Goal: Task Accomplishment & Management: Use online tool/utility

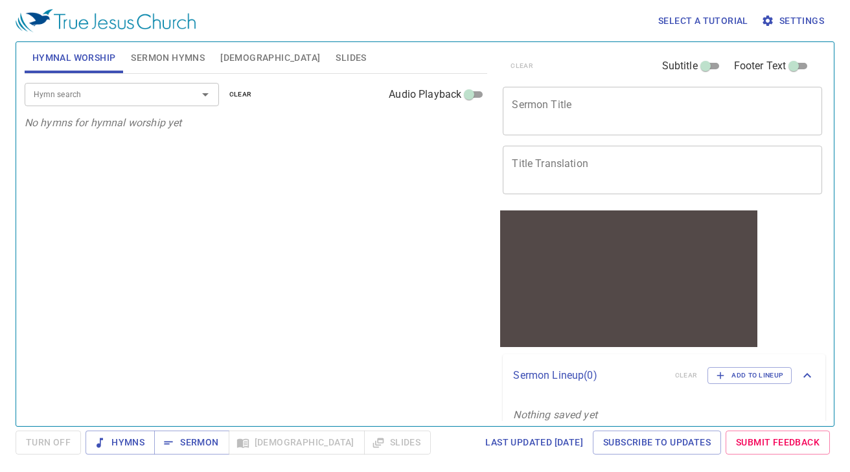
click at [145, 83] on div "Hymn search" at bounding box center [122, 94] width 194 height 23
click at [139, 91] on input "Hymn search" at bounding box center [103, 94] width 148 height 15
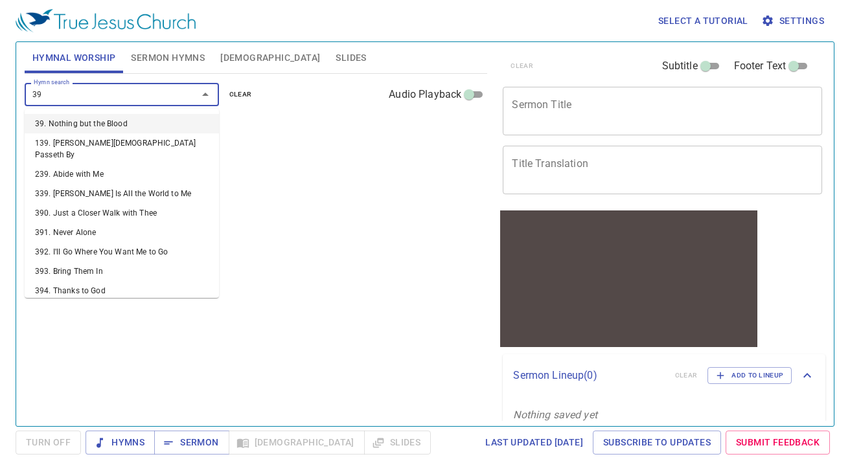
type input "399"
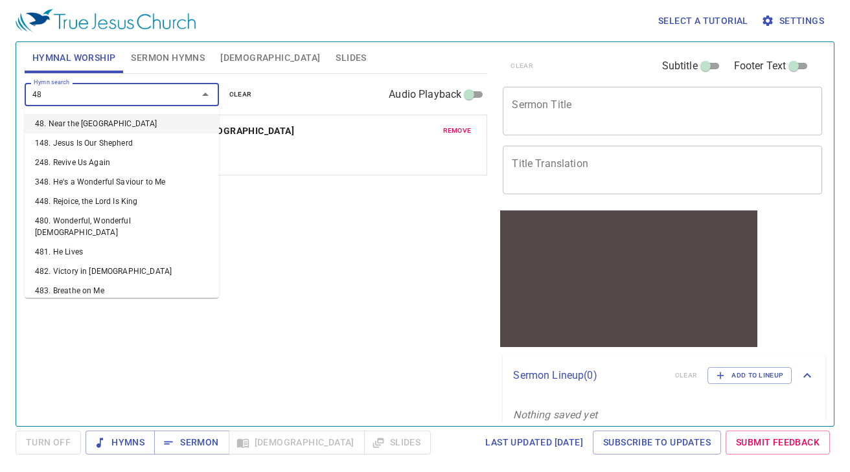
type input "483"
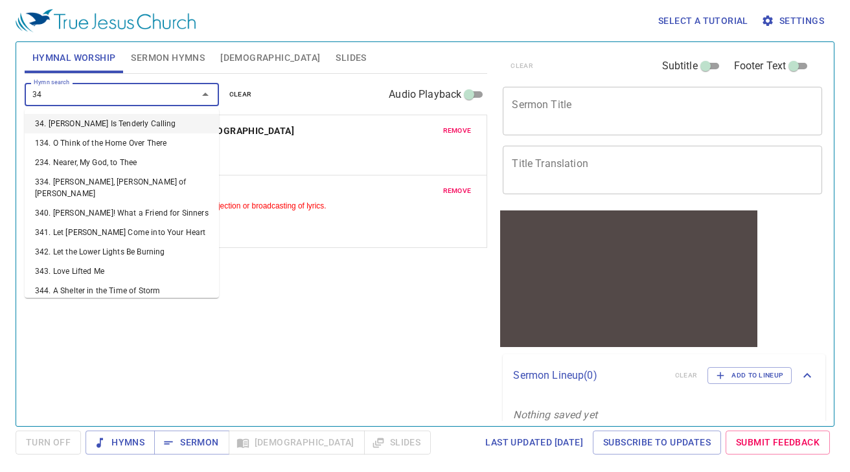
type input "341"
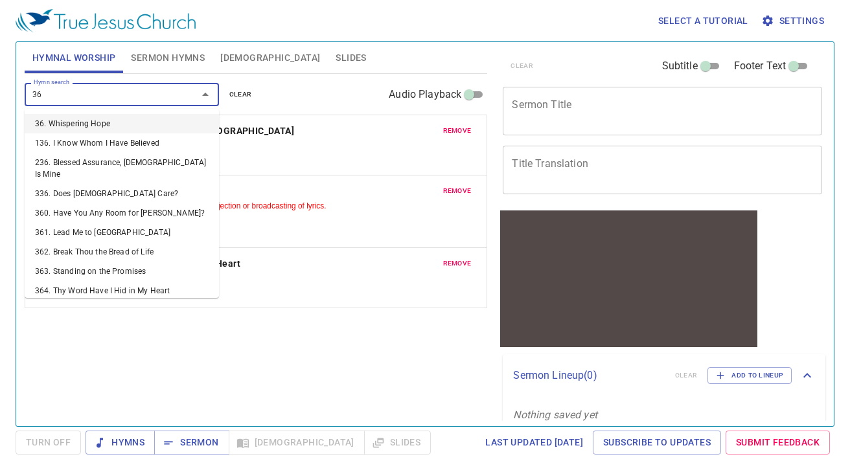
type input "363"
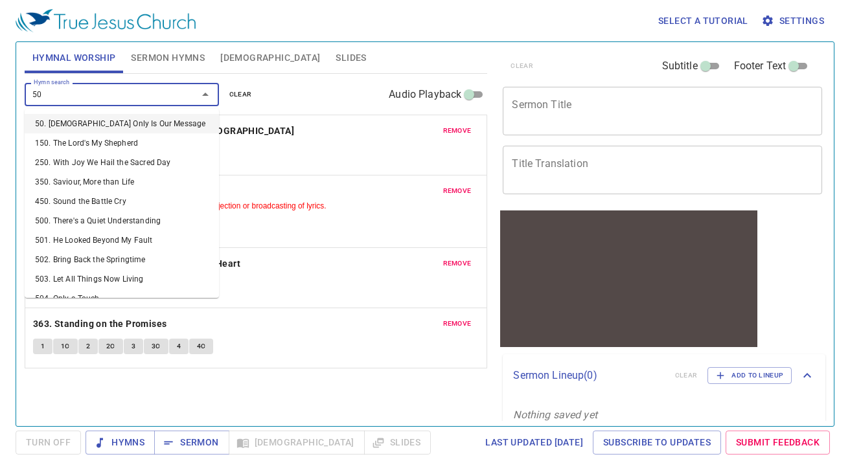
type input "500"
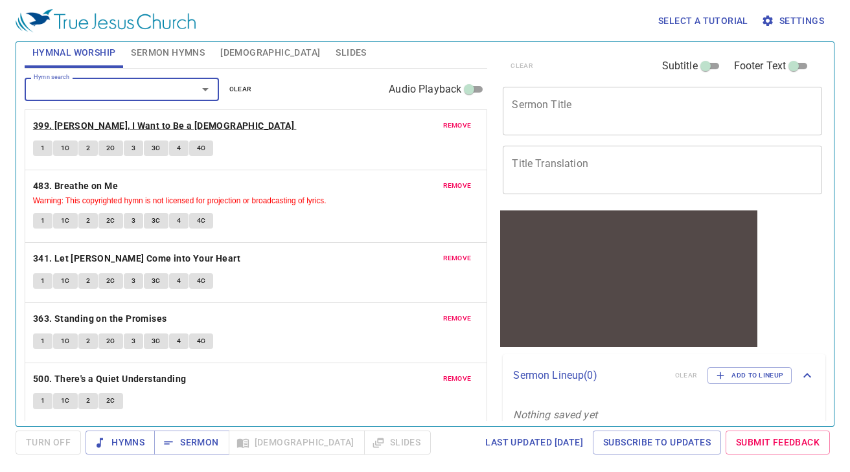
scroll to position [8, 0]
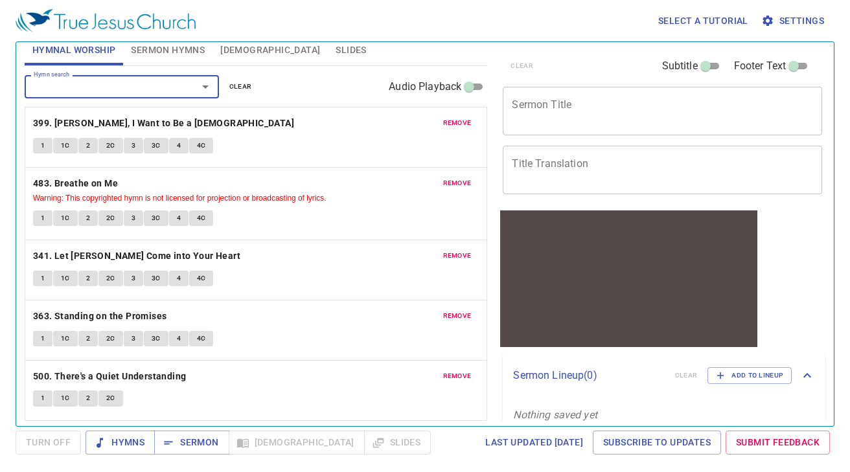
click at [184, 60] on button "Sermon Hymns" at bounding box center [167, 49] width 89 height 31
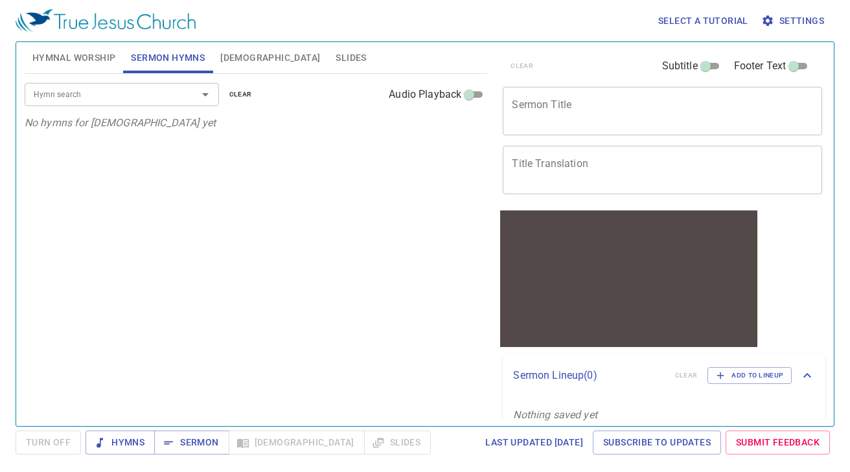
scroll to position [0, 0]
click at [155, 89] on input "Hymn search" at bounding box center [103, 94] width 148 height 15
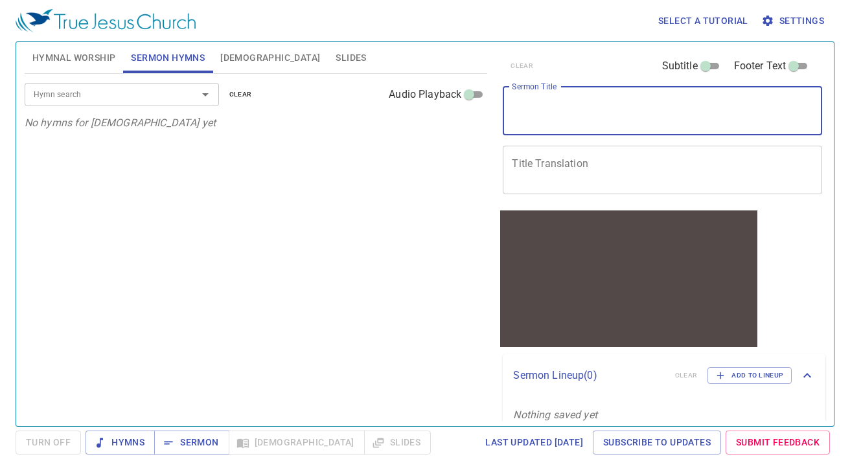
click at [540, 109] on textarea "Sermon Title" at bounding box center [662, 110] width 301 height 25
paste textarea "For They were Fishermen 他們本是打魚的"
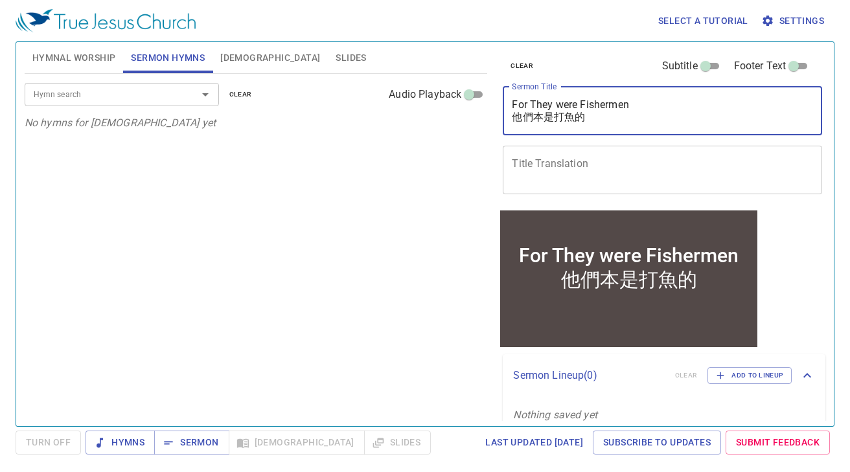
drag, startPoint x: 599, startPoint y: 119, endPoint x: 506, endPoint y: 122, distance: 92.7
click at [506, 122] on div "For They were Fishermen 他們本是打魚的 x Sermon Title" at bounding box center [662, 111] width 319 height 49
type textarea "For They were Fishermen 他們本是打魚的"
click at [163, 99] on input "Hymn search" at bounding box center [103, 94] width 148 height 15
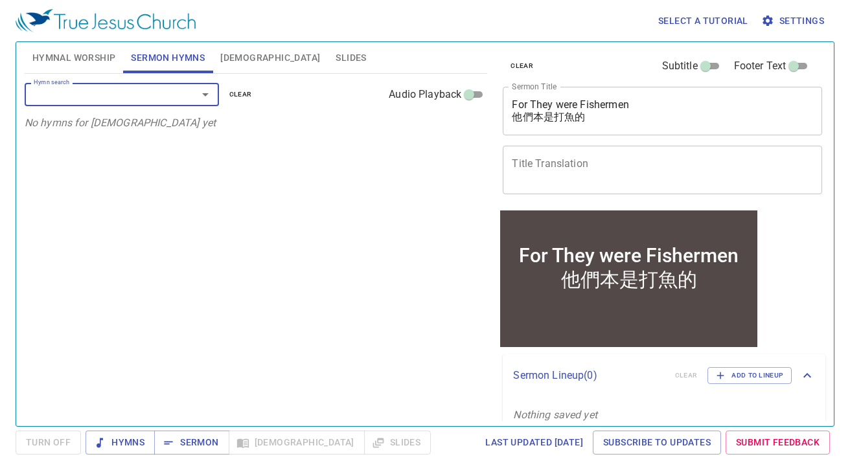
click at [126, 86] on div "Hymn search" at bounding box center [122, 94] width 194 height 23
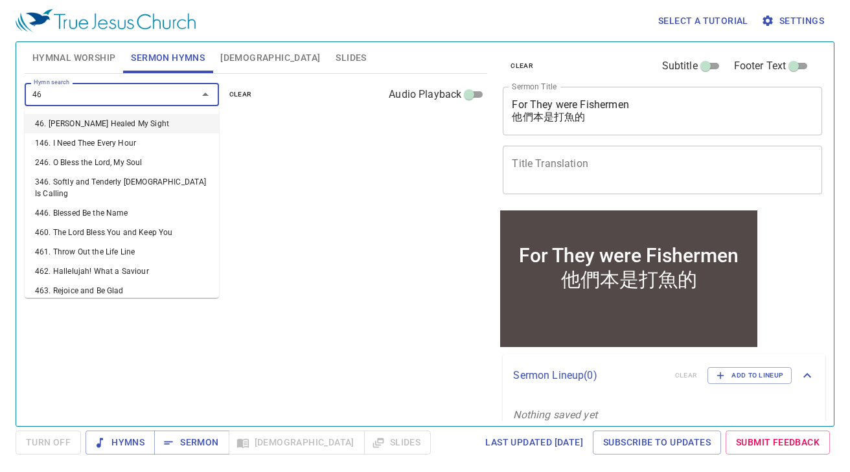
type input "468"
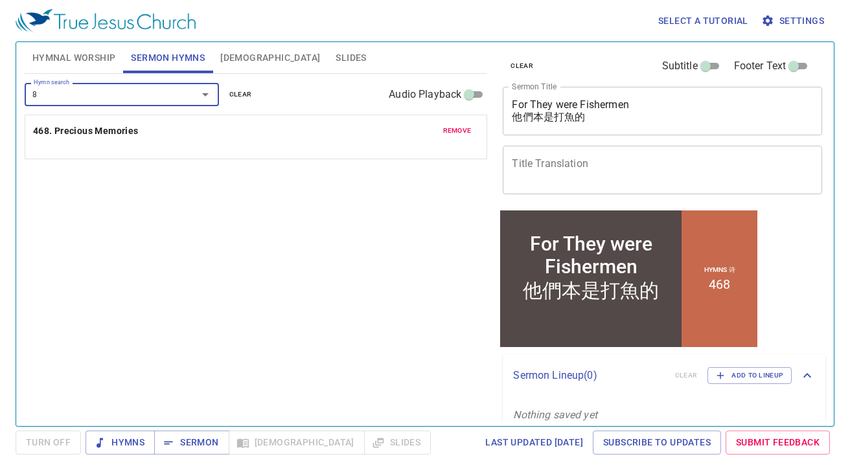
type input "89"
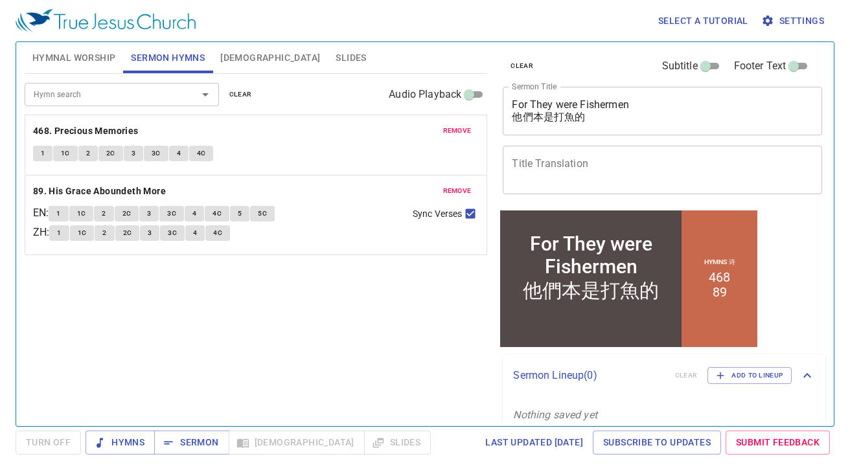
click at [295, 351] on div "Hymn search Hymn search clear Audio Playback remove 468. Precious Memories 1 1C…" at bounding box center [256, 245] width 463 height 342
click at [562, 108] on textarea "For They were Fishermen 他們本是打魚的" at bounding box center [662, 110] width 301 height 25
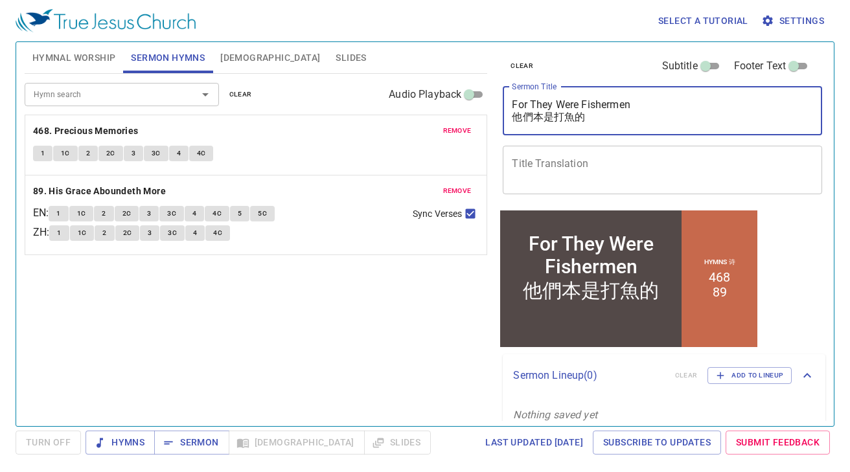
type textarea "For They Were Fishermen 他們本是打魚的"
click at [382, 390] on div "Hymn search Hymn search clear Audio Playback remove 468. Precious Memories 1 1C…" at bounding box center [256, 245] width 463 height 342
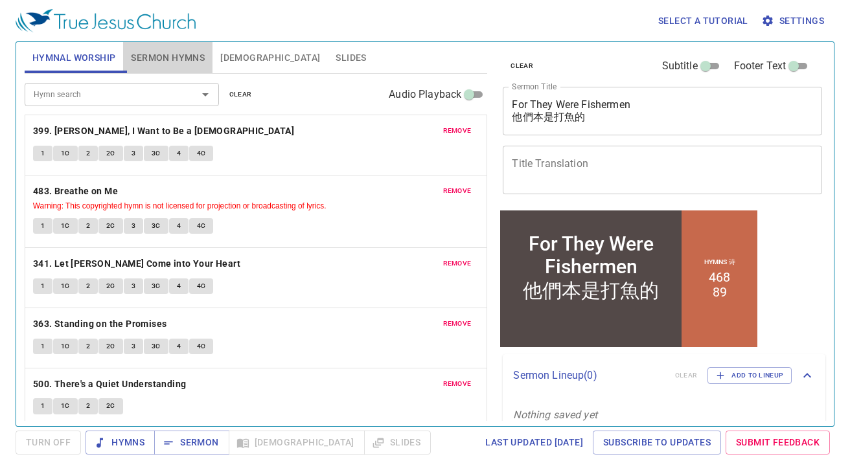
click at [161, 62] on span "Sermon Hymns" at bounding box center [168, 58] width 74 height 16
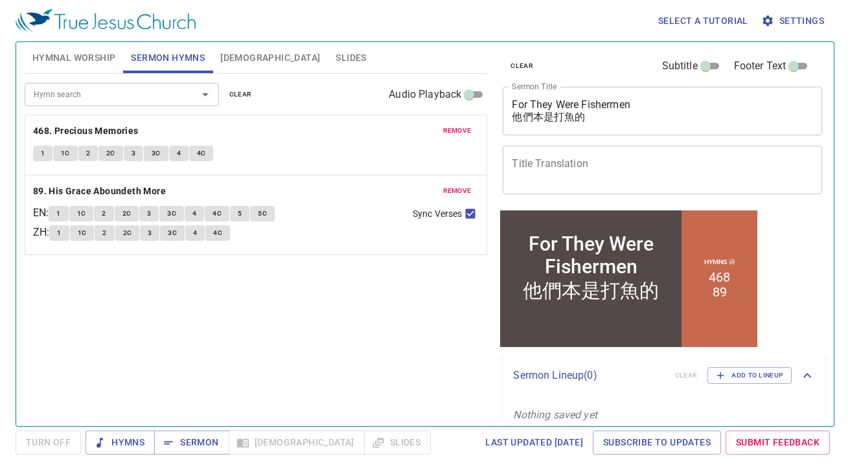
click at [107, 62] on span "Hymnal Worship" at bounding box center [74, 58] width 84 height 16
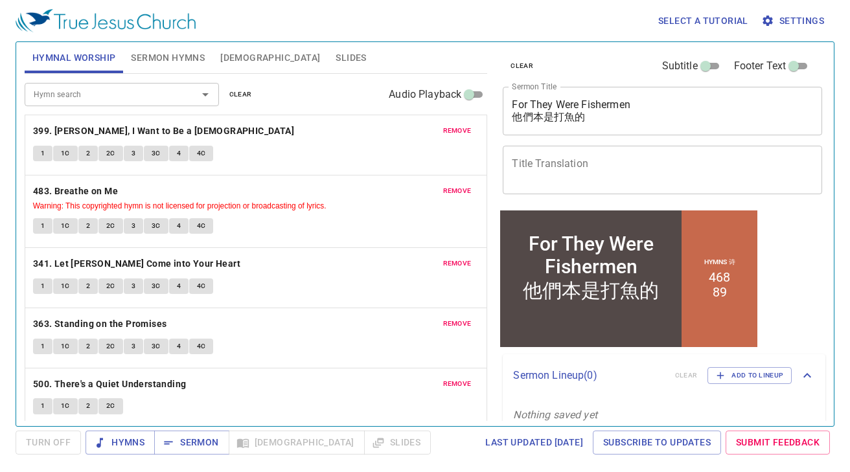
click at [221, 56] on span "[DEMOGRAPHIC_DATA]" at bounding box center [270, 58] width 100 height 16
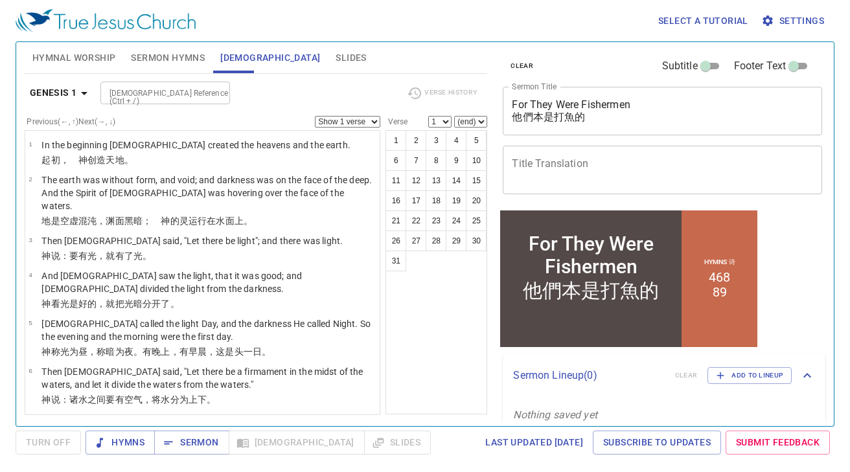
click at [336, 50] on span "Slides" at bounding box center [351, 58] width 30 height 16
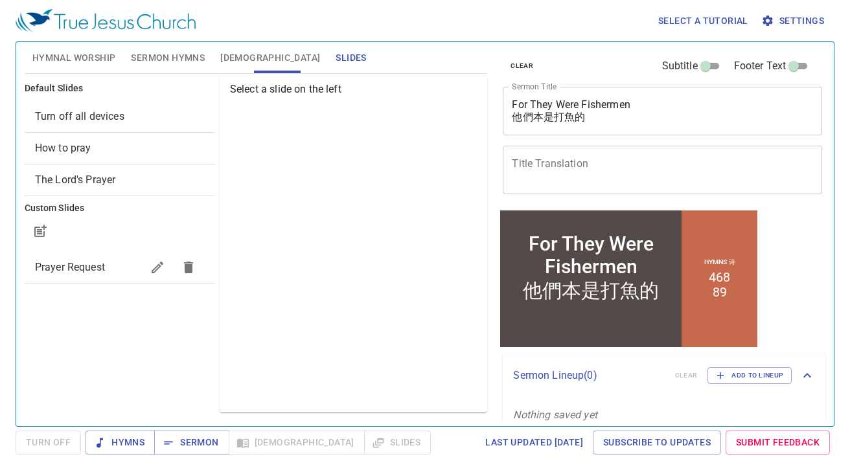
drag, startPoint x: 225, startPoint y: 57, endPoint x: 209, endPoint y: 57, distance: 15.6
click at [224, 57] on span "[DEMOGRAPHIC_DATA]" at bounding box center [270, 58] width 100 height 16
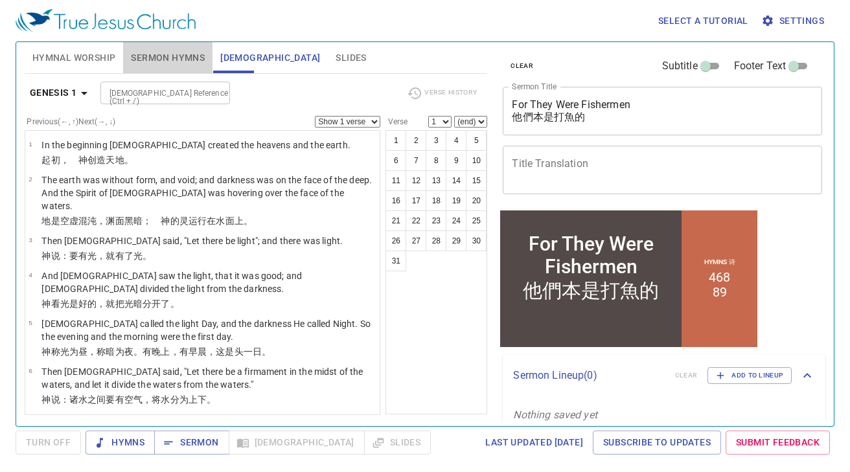
click at [173, 56] on span "Sermon Hymns" at bounding box center [168, 58] width 74 height 16
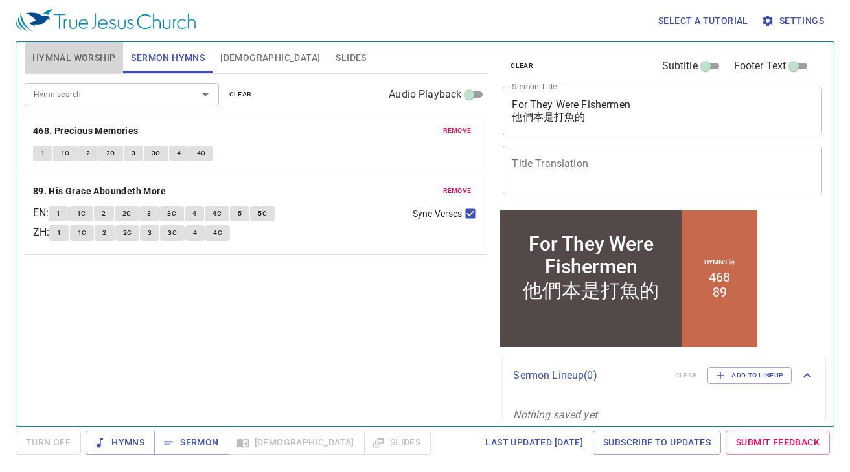
click at [110, 56] on span "Hymnal Worship" at bounding box center [74, 58] width 84 height 16
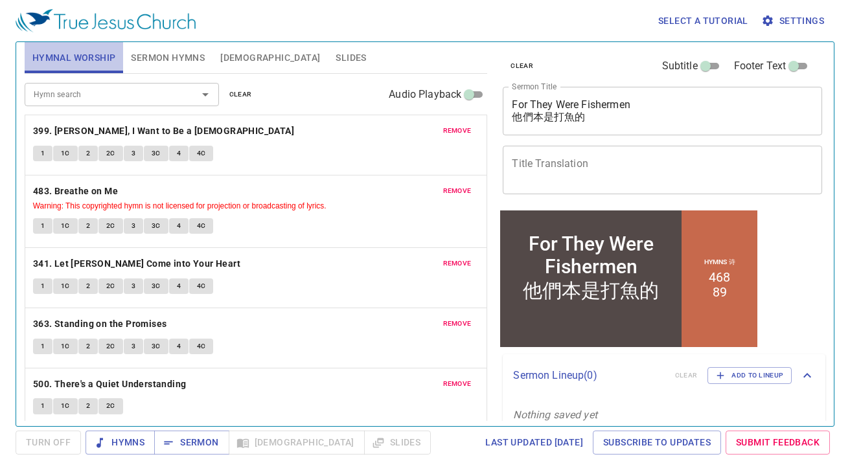
click at [110, 56] on span "Hymnal Worship" at bounding box center [74, 58] width 84 height 16
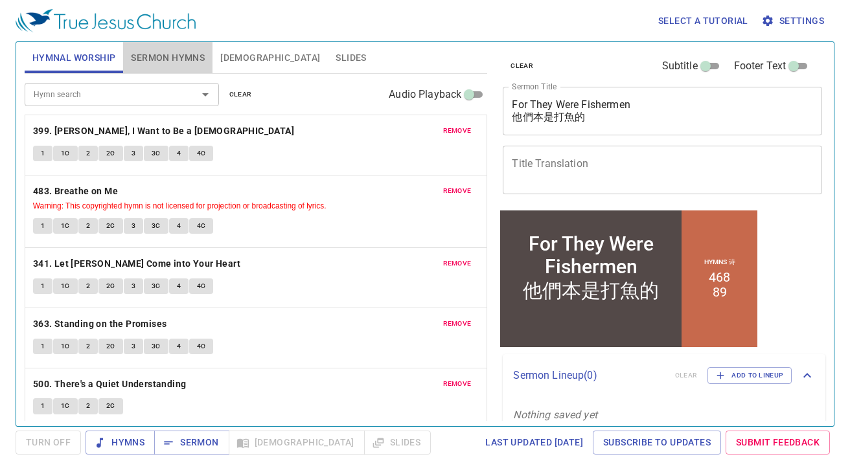
click at [131, 57] on span "Sermon Hymns" at bounding box center [168, 58] width 74 height 16
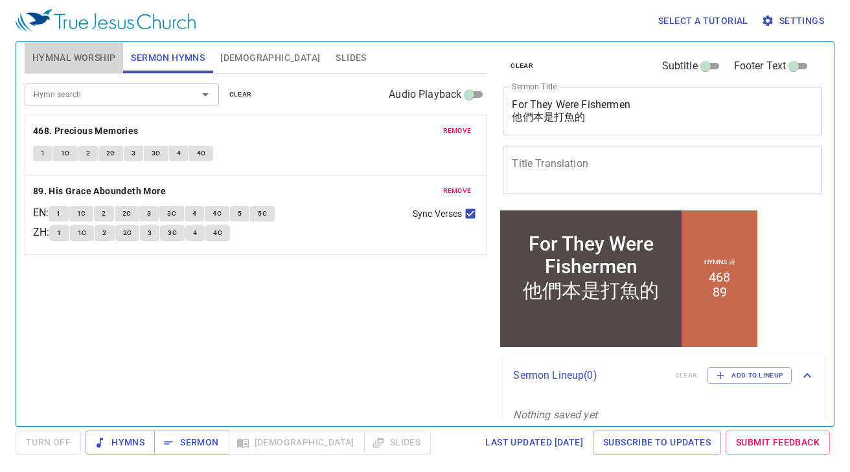
click at [100, 65] on span "Hymnal Worship" at bounding box center [74, 58] width 84 height 16
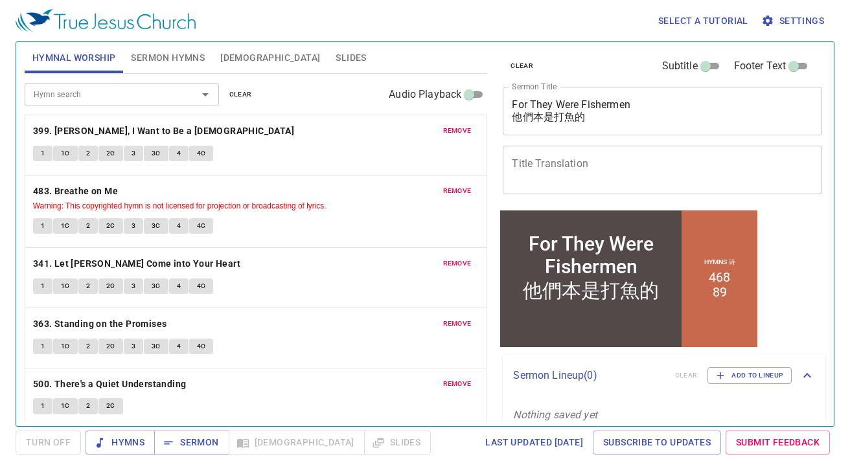
click at [265, 146] on div "1 1C 2 2C 3 3C 4 4C" at bounding box center [256, 155] width 446 height 19
click at [185, 62] on span "Sermon Hymns" at bounding box center [168, 58] width 74 height 16
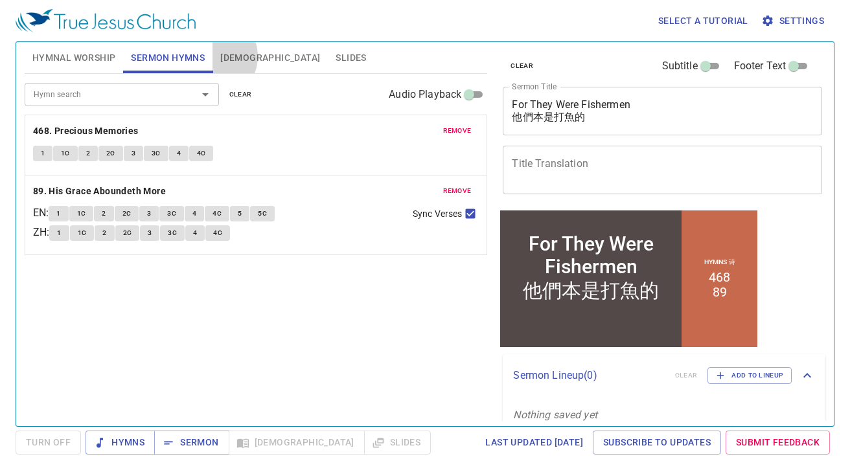
click at [214, 56] on button "[DEMOGRAPHIC_DATA]" at bounding box center [270, 57] width 115 height 31
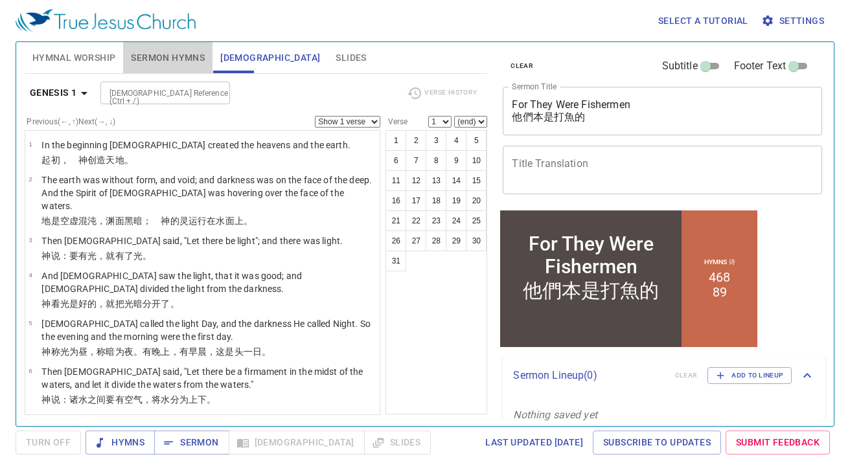
click at [205, 57] on span "Sermon Hymns" at bounding box center [168, 58] width 74 height 16
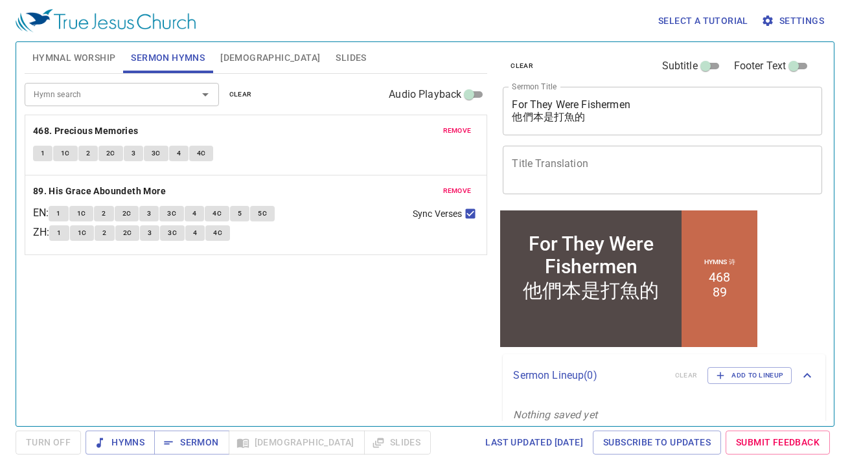
click at [222, 54] on span "[DEMOGRAPHIC_DATA]" at bounding box center [270, 58] width 100 height 16
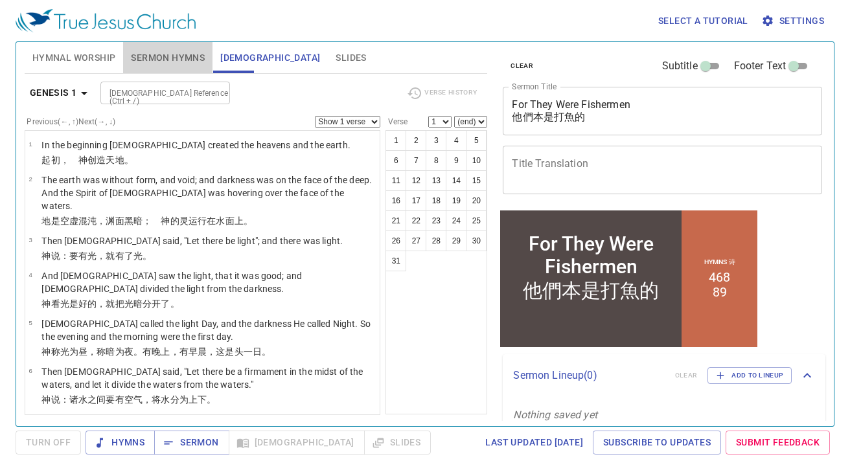
click at [208, 54] on button "Sermon Hymns" at bounding box center [167, 57] width 89 height 31
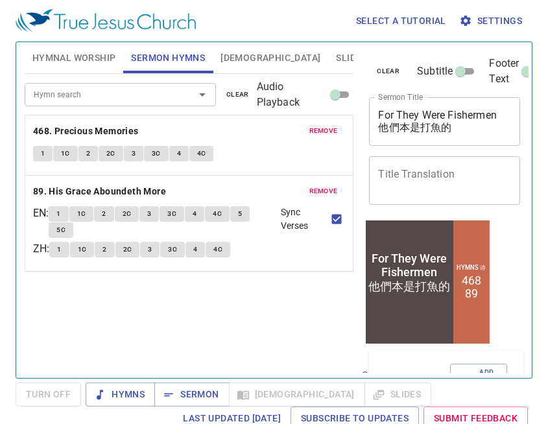
click at [51, 420] on div "Last updated 7/2/2025 Subscribe to Updates Submit Feedback" at bounding box center [274, 418] width 516 height 24
click at [180, 390] on span "Sermon" at bounding box center [192, 394] width 54 height 16
click at [269, 333] on div "Hymn search Hymn search clear Audio Playback remove 468. Precious Memories 1 1C…" at bounding box center [189, 220] width 329 height 293
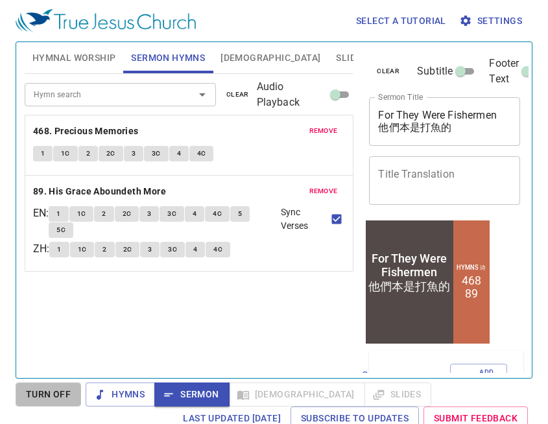
click at [53, 393] on span "Turn Off" at bounding box center [48, 394] width 45 height 16
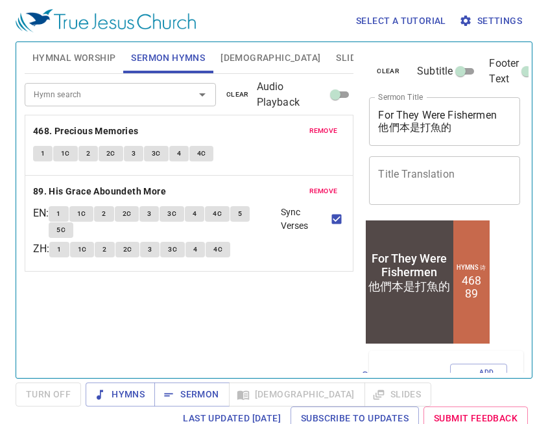
click at [328, 49] on button "Slides" at bounding box center [351, 57] width 46 height 31
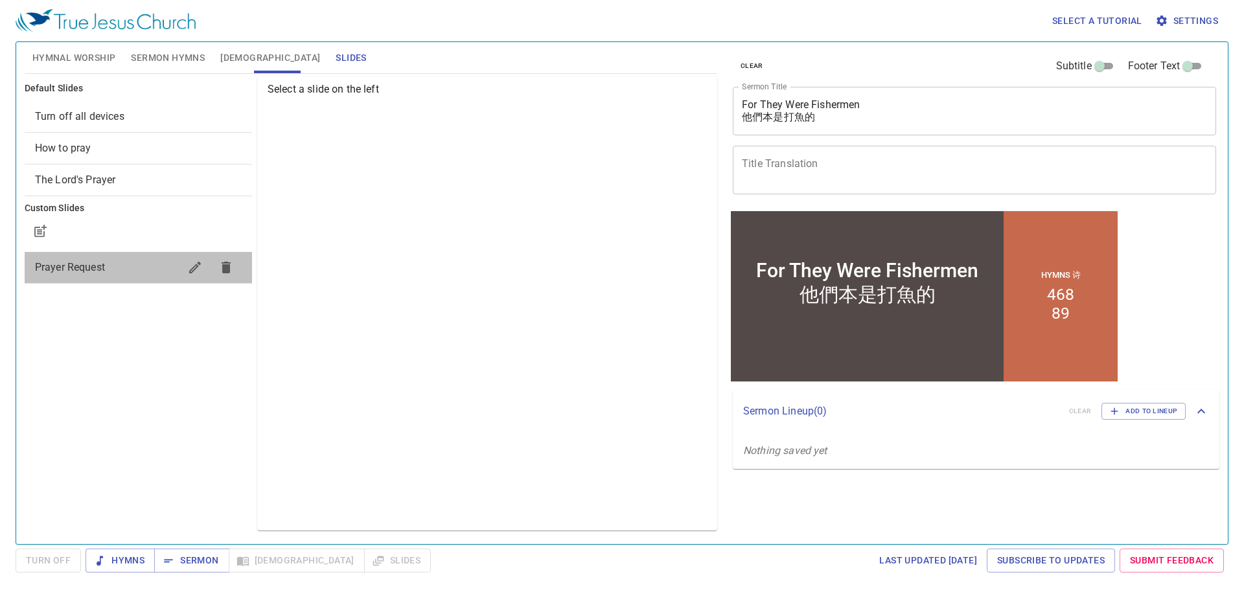
click at [100, 269] on span "Prayer Request" at bounding box center [70, 267] width 70 height 12
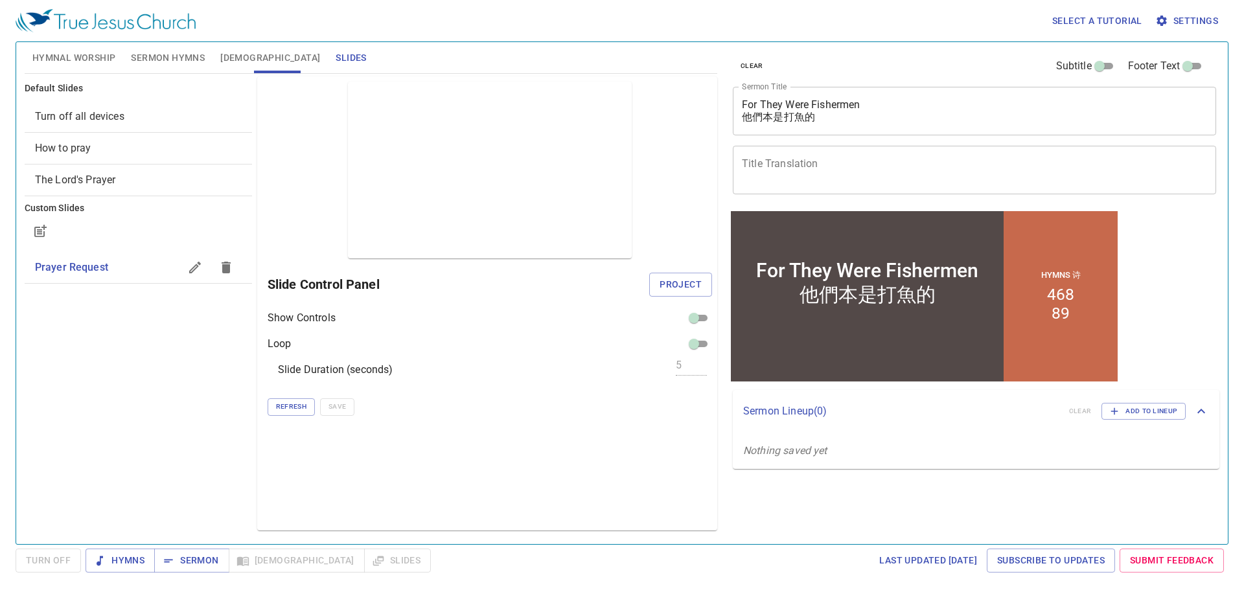
click at [662, 284] on span "Project" at bounding box center [681, 285] width 42 height 16
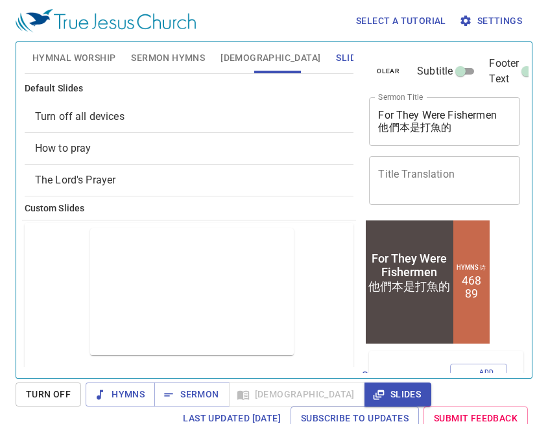
click at [337, 50] on div "Hymnal Worship Sermon Hymns Bible Slides" at bounding box center [189, 57] width 329 height 31
click at [71, 63] on span "Hymnal Worship" at bounding box center [74, 58] width 84 height 16
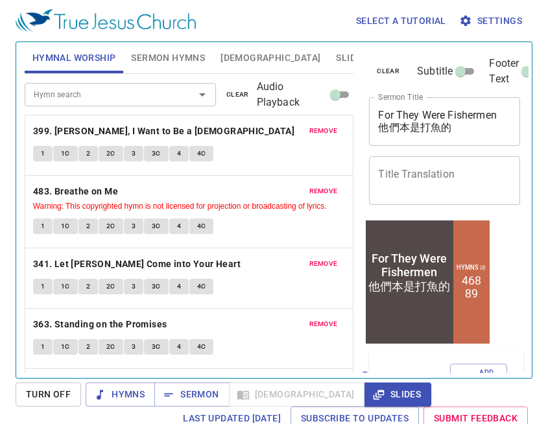
click at [3, 314] on div "Select a tutorial Settings Hymnal Worship Sermon Hymns Bible Slides Hymn search…" at bounding box center [274, 212] width 548 height 424
click at [336, 23] on div "Select a tutorial Settings" at bounding box center [271, 20] width 511 height 41
click at [328, 26] on div "Select a tutorial Settings" at bounding box center [271, 20] width 511 height 41
click at [176, 49] on button "Sermon Hymns" at bounding box center [167, 57] width 89 height 31
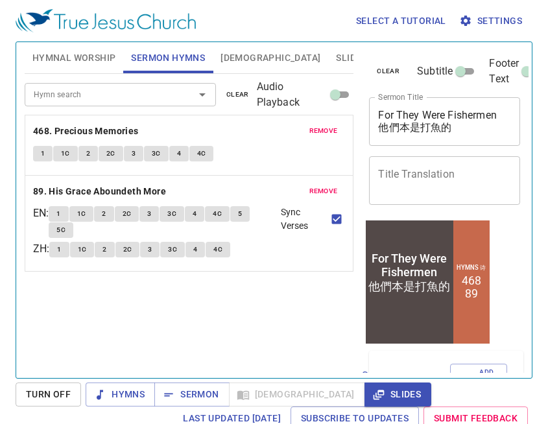
click at [176, 303] on div "Hymn search Hymn search clear Audio Playback remove 468. Precious Memories 1 1C…" at bounding box center [189, 220] width 329 height 293
click at [272, 32] on div "Select a tutorial Settings" at bounding box center [271, 20] width 511 height 41
click at [134, 392] on span "Hymns" at bounding box center [120, 394] width 49 height 16
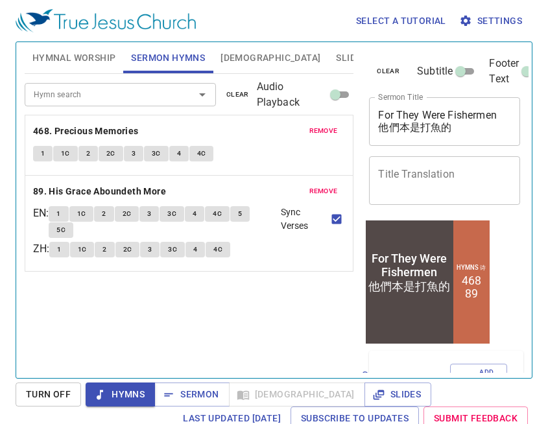
click at [89, 65] on span "Hymnal Worship" at bounding box center [74, 58] width 84 height 16
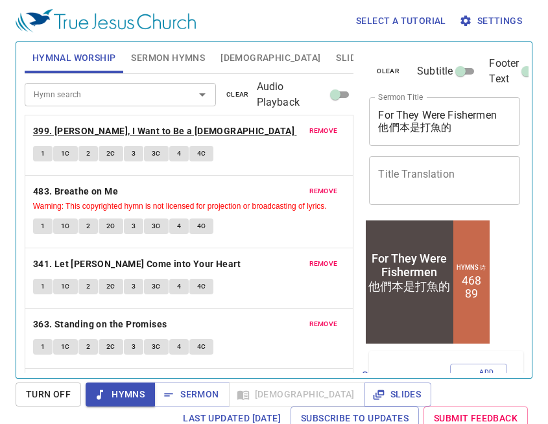
click at [88, 132] on b "399. [PERSON_NAME], I Want to Be a [DEMOGRAPHIC_DATA]" at bounding box center [163, 131] width 261 height 16
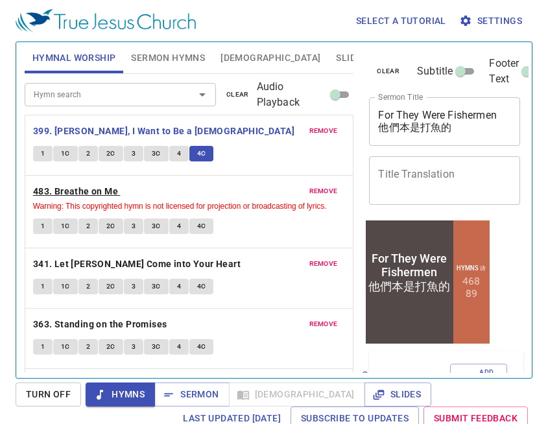
click at [87, 194] on b "483. Breathe on Me" at bounding box center [75, 191] width 85 height 16
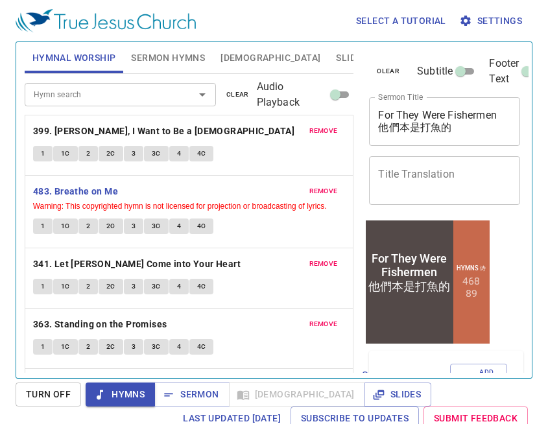
click at [333, 16] on div "Select a tutorial Settings" at bounding box center [271, 20] width 511 height 41
click at [43, 232] on span "1" at bounding box center [43, 226] width 4 height 12
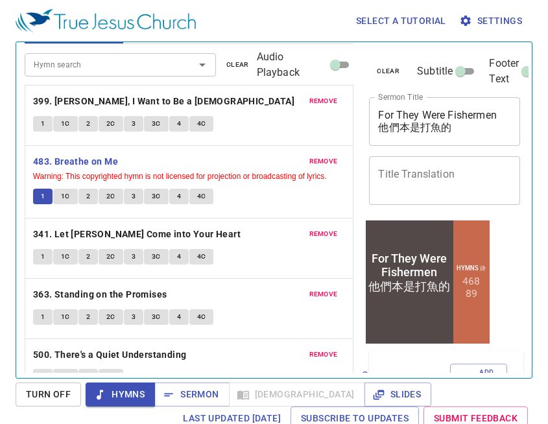
scroll to position [56, 0]
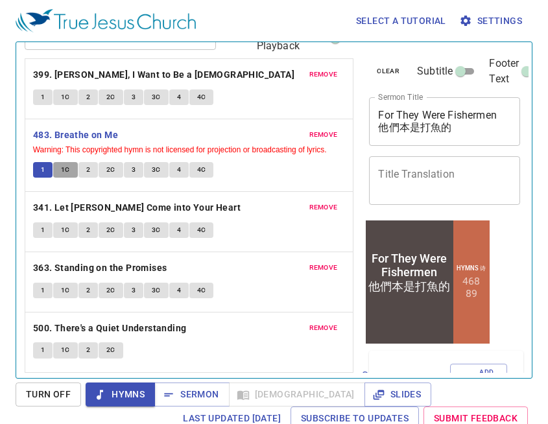
click at [72, 170] on button "1C" at bounding box center [65, 170] width 25 height 16
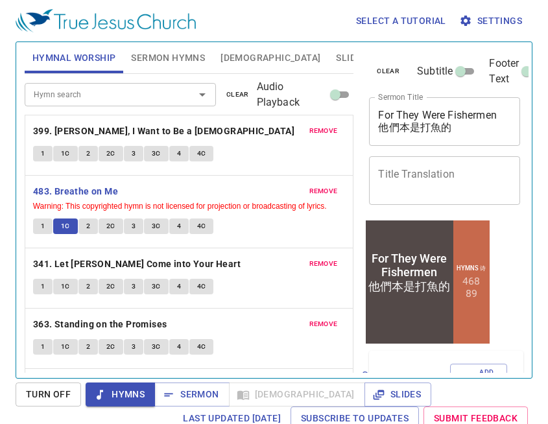
scroll to position [56, 0]
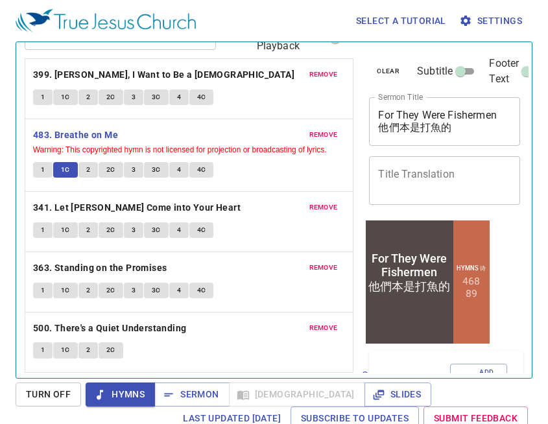
click at [89, 174] on span "2" at bounding box center [88, 170] width 4 height 12
click at [140, 172] on button "3" at bounding box center [133, 170] width 19 height 16
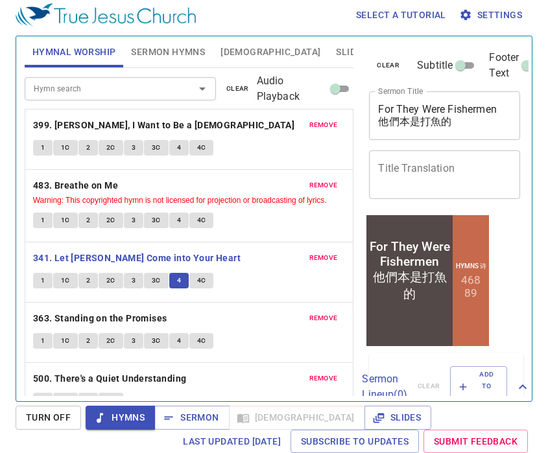
scroll to position [27, 0]
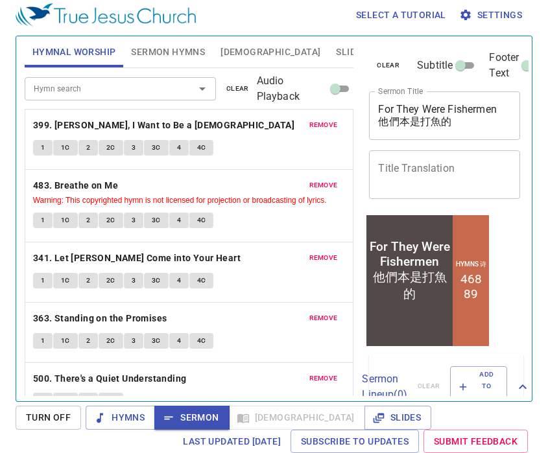
scroll to position [27, 0]
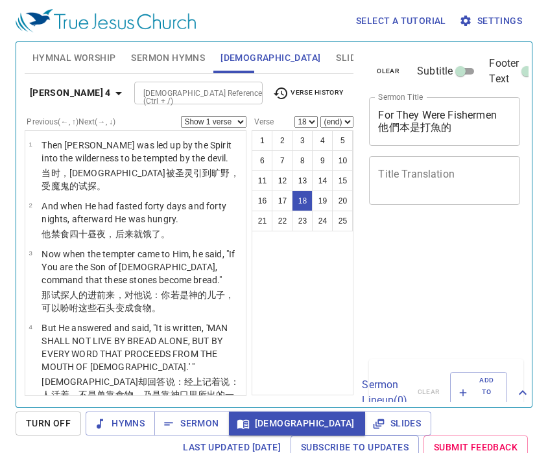
select select "18"
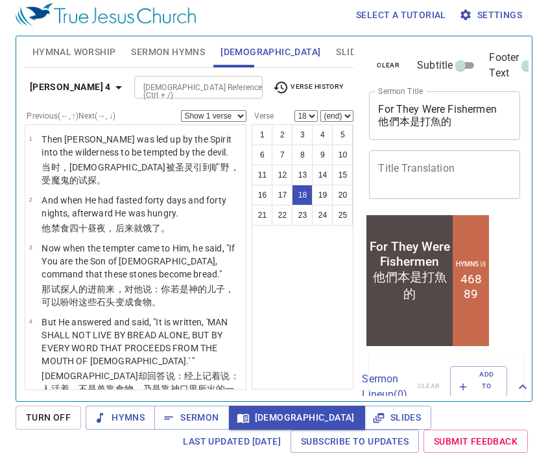
scroll to position [1128, 0]
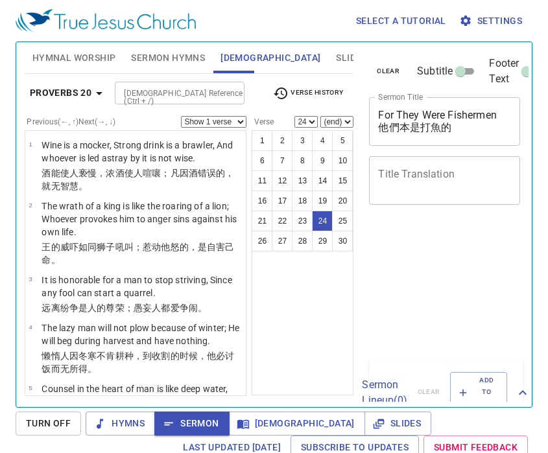
select select "24"
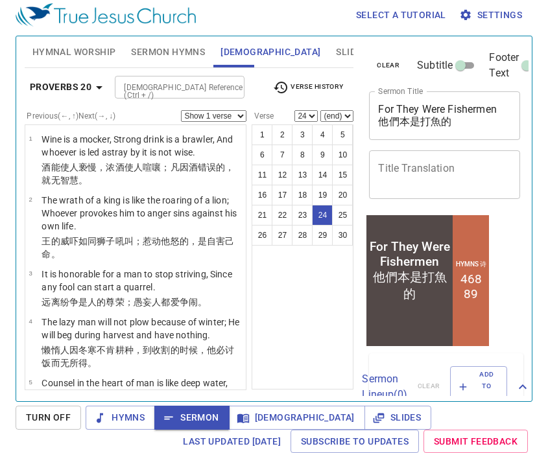
scroll to position [1292, 0]
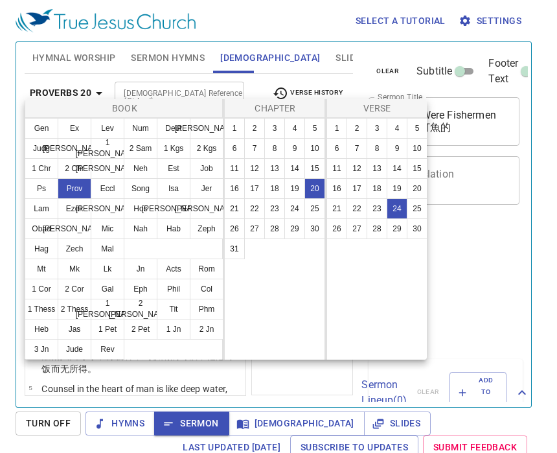
select select "24"
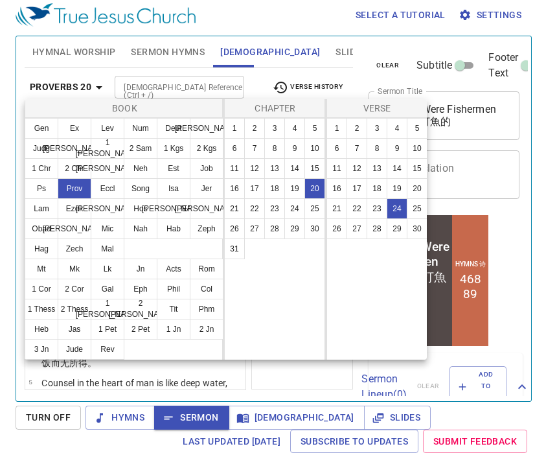
scroll to position [1292, 0]
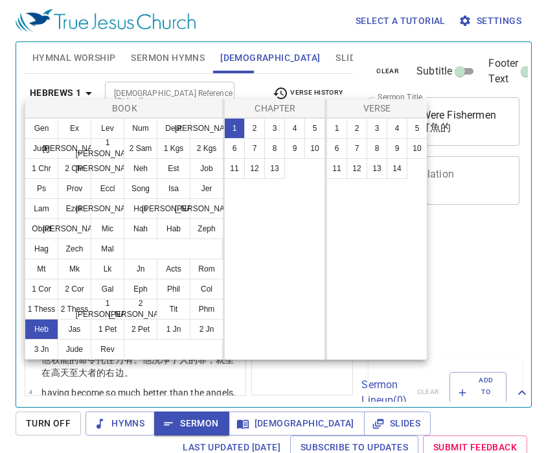
select select "10"
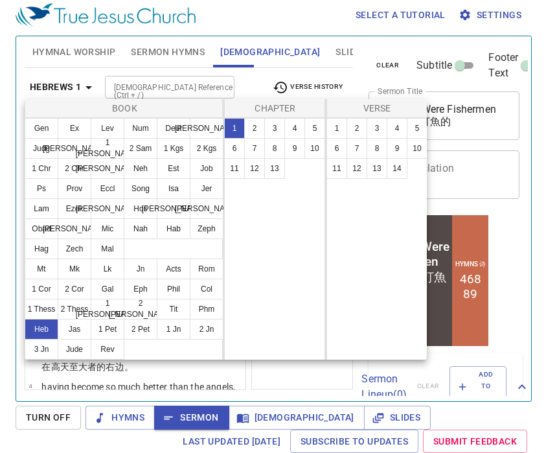
scroll to position [6, 0]
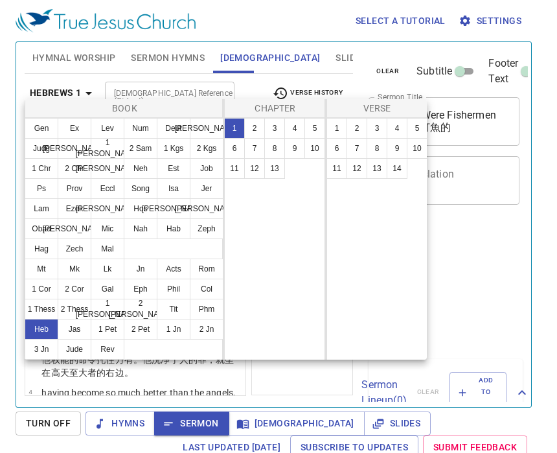
select select "10"
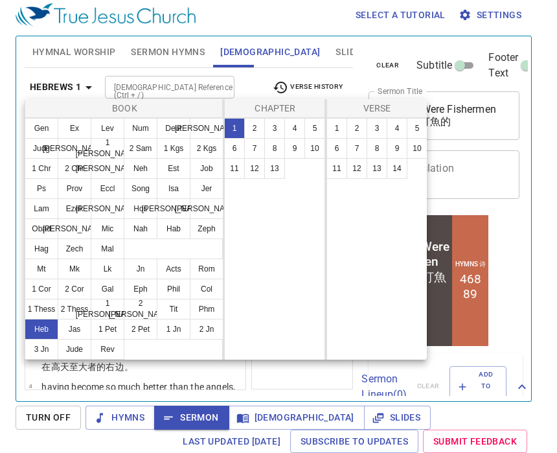
scroll to position [6, 0]
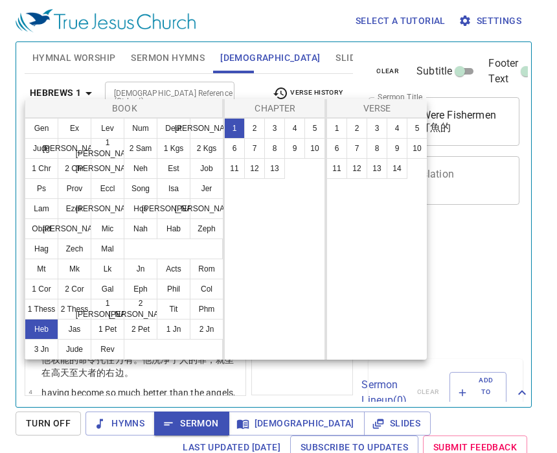
select select "10"
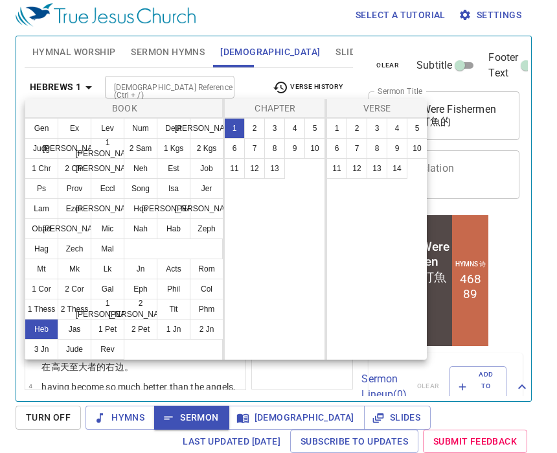
scroll to position [6, 0]
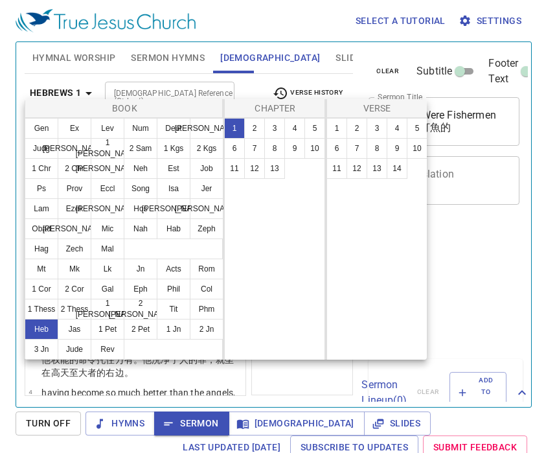
select select "10"
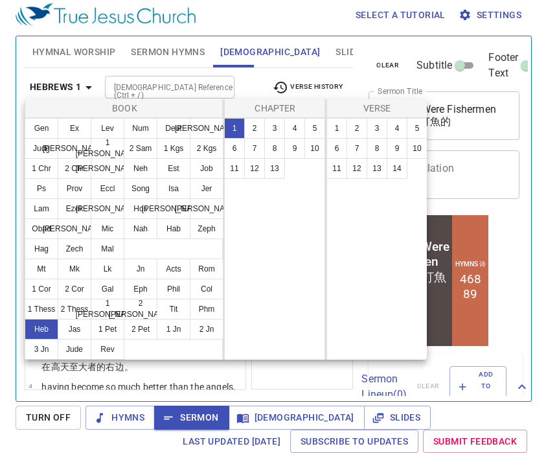
scroll to position [6, 0]
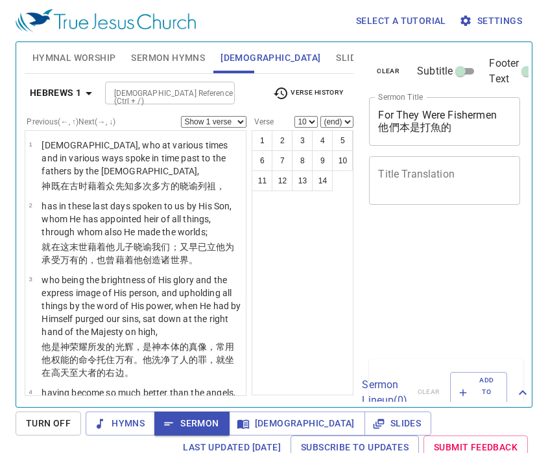
select select "10"
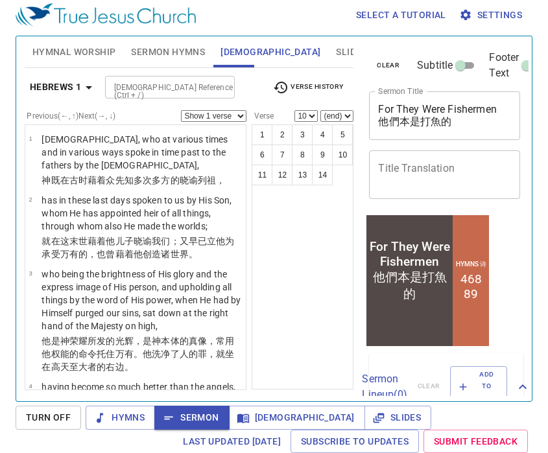
scroll to position [6, 0]
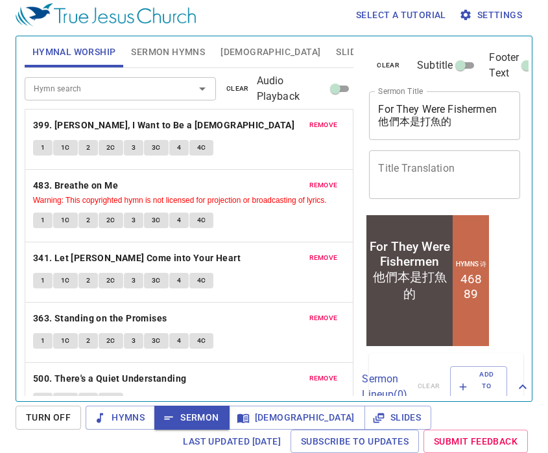
scroll to position [6, 0]
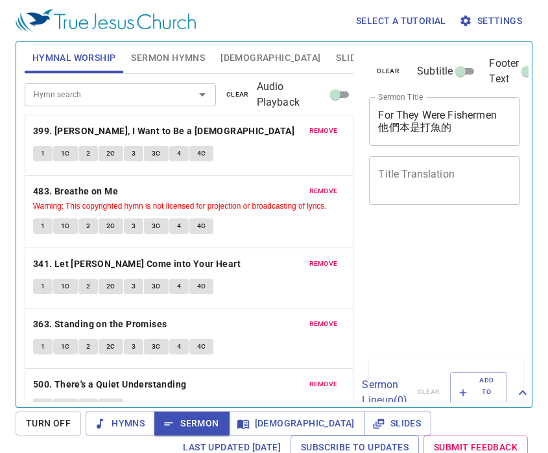
scroll to position [6, 0]
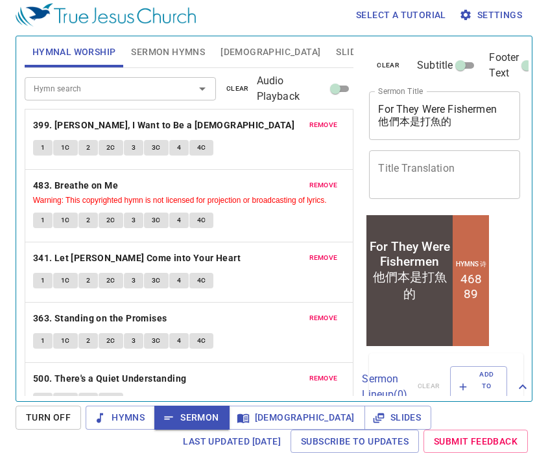
click at [135, 53] on span "Sermon Hymns" at bounding box center [168, 52] width 74 height 16
